Goal: Task Accomplishment & Management: Complete application form

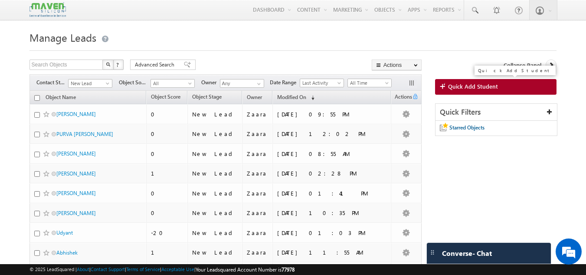
click at [450, 88] on span "Quick Add Student" at bounding box center [473, 86] width 50 height 8
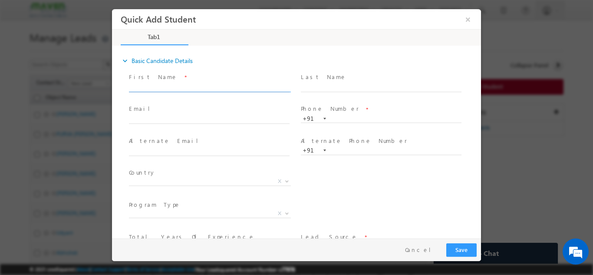
click at [154, 87] on input "text" at bounding box center [209, 87] width 161 height 9
drag, startPoint x: 198, startPoint y: 88, endPoint x: 275, endPoint y: 86, distance: 76.9
click at [275, 86] on input "Hi, I called u just now. [PERSON_NAME] - Tata Power (3 years experience) [EMAIL…" at bounding box center [209, 87] width 161 height 9
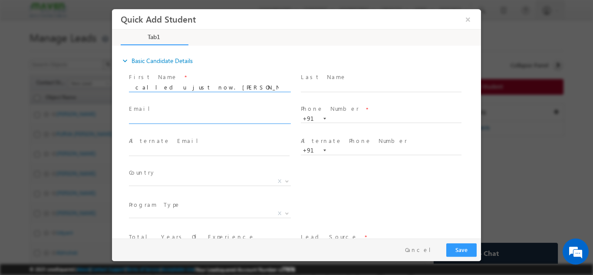
type input "Hi, I called u just now. [PERSON_NAME] Power (3 years experience)"
click at [174, 122] on input "text" at bounding box center [209, 119] width 161 height 9
paste input "[EMAIL_ADDRESS][DOMAIN_NAME]"
type input "[EMAIL_ADDRESS][DOMAIN_NAME]"
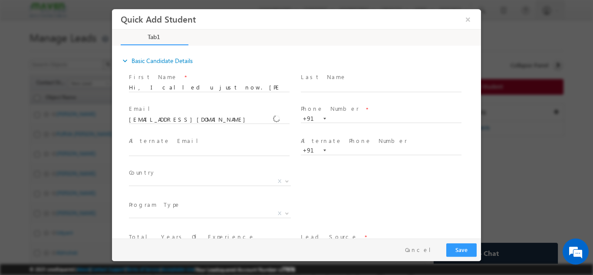
click at [182, 102] on div "Email * [EMAIL_ADDRESS][DOMAIN_NAME]" at bounding box center [213, 118] width 172 height 32
drag, startPoint x: 219, startPoint y: 86, endPoint x: 282, endPoint y: 86, distance: 62.9
click at [282, 86] on input "Hi, I called u just now. [PERSON_NAME] Power (3 years experience)" at bounding box center [209, 87] width 161 height 9
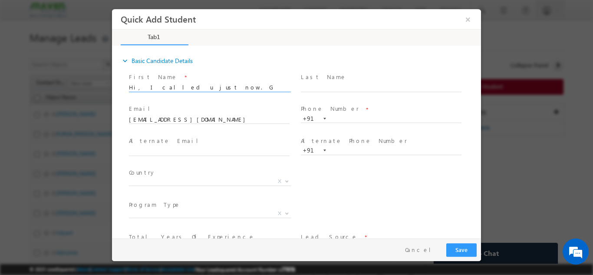
drag, startPoint x: 190, startPoint y: 86, endPoint x: 102, endPoint y: 85, distance: 88.1
click at [112, 85] on html "Quick Add Student × Tab1 18% Completed *" at bounding box center [296, 123] width 369 height 229
type input "[PERSON_NAME]"
click at [336, 115] on input "text" at bounding box center [381, 118] width 161 height 9
paste input "88978 88543"
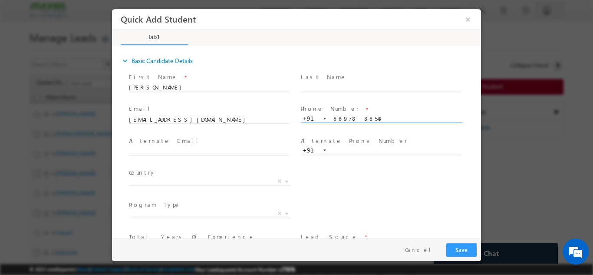
type input "8897888543"
click at [367, 100] on div "Last Name *" at bounding box center [385, 86] width 172 height 32
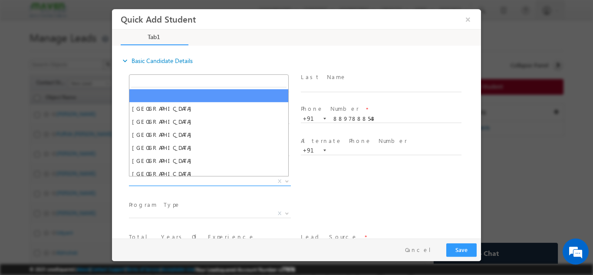
click at [200, 181] on span "X" at bounding box center [210, 181] width 162 height 9
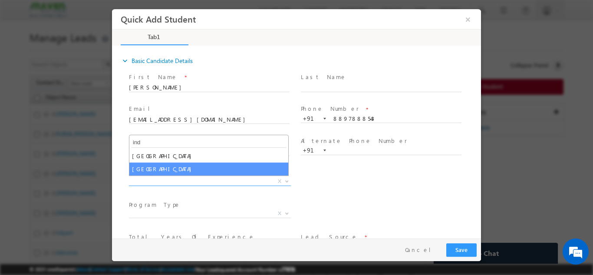
type input "ind"
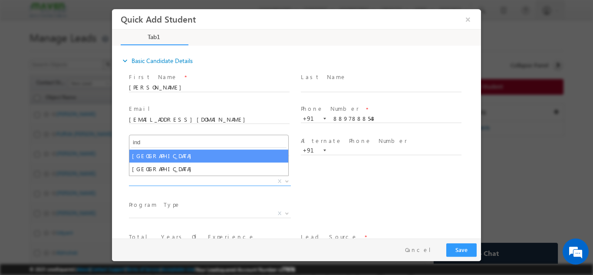
select select "[GEOGRAPHIC_DATA]"
select select
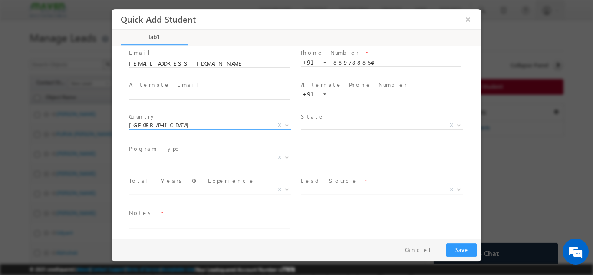
scroll to position [59, 0]
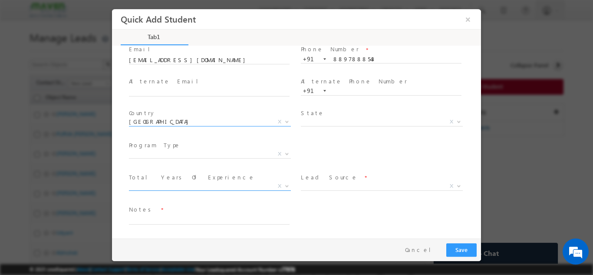
click at [185, 182] on span "X" at bounding box center [210, 185] width 162 height 9
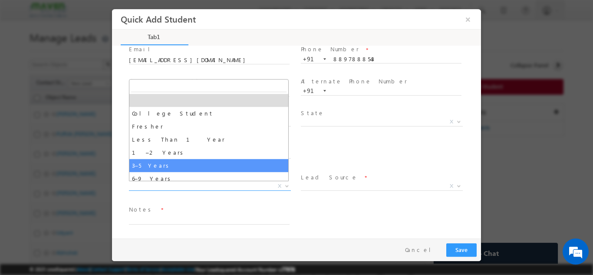
select select "3–5 Years"
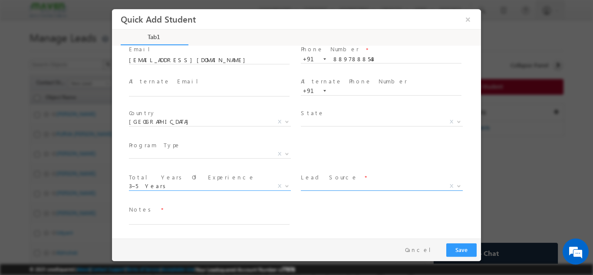
click at [309, 188] on span "X" at bounding box center [382, 185] width 162 height 9
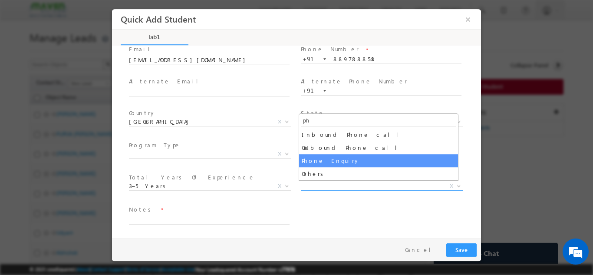
type input "ph"
select select "Phone Enquiry"
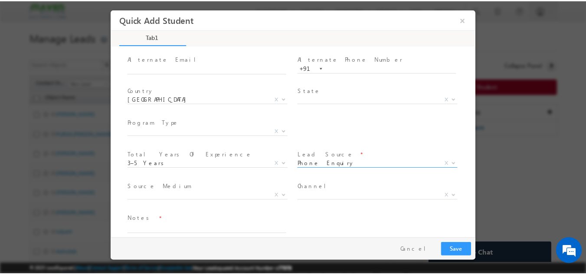
scroll to position [92, 0]
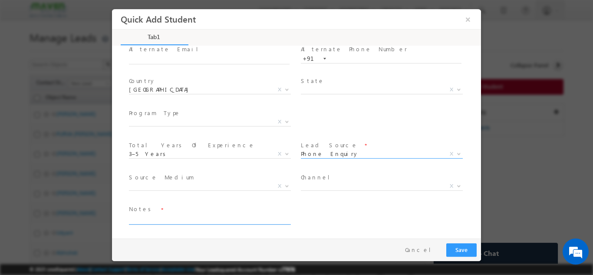
click at [195, 219] on textarea at bounding box center [209, 219] width 161 height 10
type textarea "Lead"
click at [465, 245] on button "Save" at bounding box center [461, 249] width 30 height 13
